Goal: Transaction & Acquisition: Purchase product/service

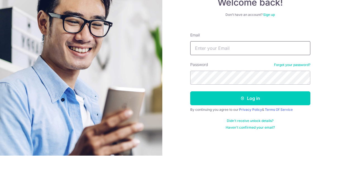
type input "chanpengxiang@gmail.com"
click at [250, 132] on button "Log in" at bounding box center [250, 139] width 120 height 14
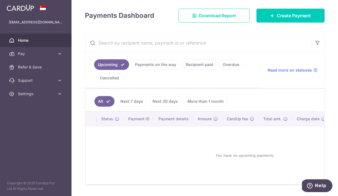
scroll to position [65, 0]
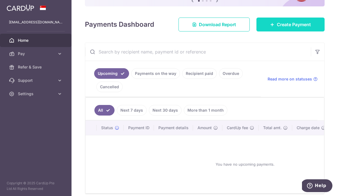
click at [295, 28] on span "Create Payment" at bounding box center [294, 24] width 34 height 7
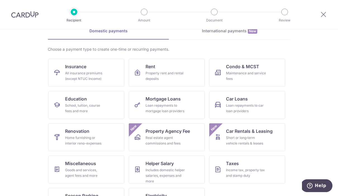
scroll to position [29, 0]
click at [89, 173] on div "Goods and services, agent fees and more" at bounding box center [85, 173] width 40 height 11
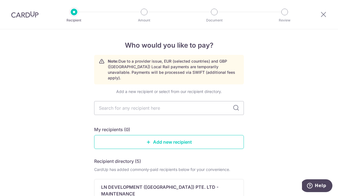
click at [324, 9] on div at bounding box center [323, 14] width 29 height 29
click at [323, 16] on icon at bounding box center [323, 14] width 7 height 7
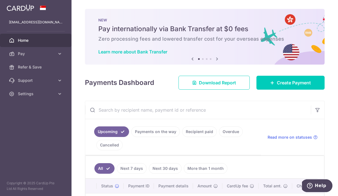
click at [227, 119] on input "text" at bounding box center [197, 110] width 225 height 18
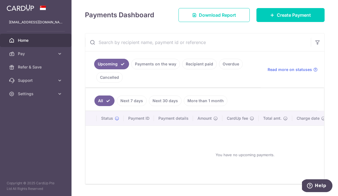
scroll to position [68, 0]
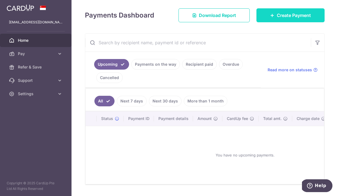
click at [296, 19] on span "Create Payment" at bounding box center [294, 15] width 34 height 7
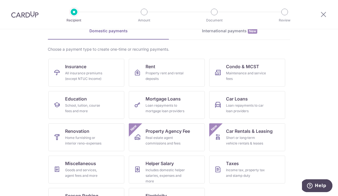
scroll to position [29, 0]
click at [87, 108] on div "School, tuition, course fees and more" at bounding box center [85, 108] width 40 height 11
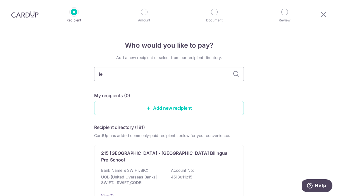
type input "Ies"
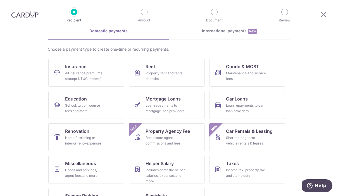
scroll to position [29, 0]
click at [109, 167] on link "Miscellaneous Goods and services, agent fees and more" at bounding box center [86, 170] width 76 height 28
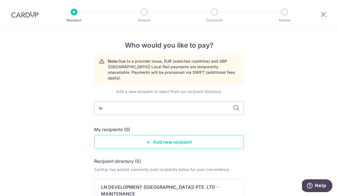
type input "Ies"
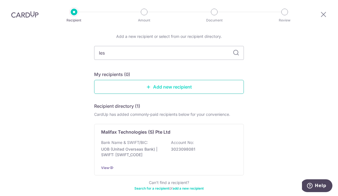
click at [224, 85] on link "Add new recipient" at bounding box center [169, 87] width 150 height 14
